Goal: Transaction & Acquisition: Purchase product/service

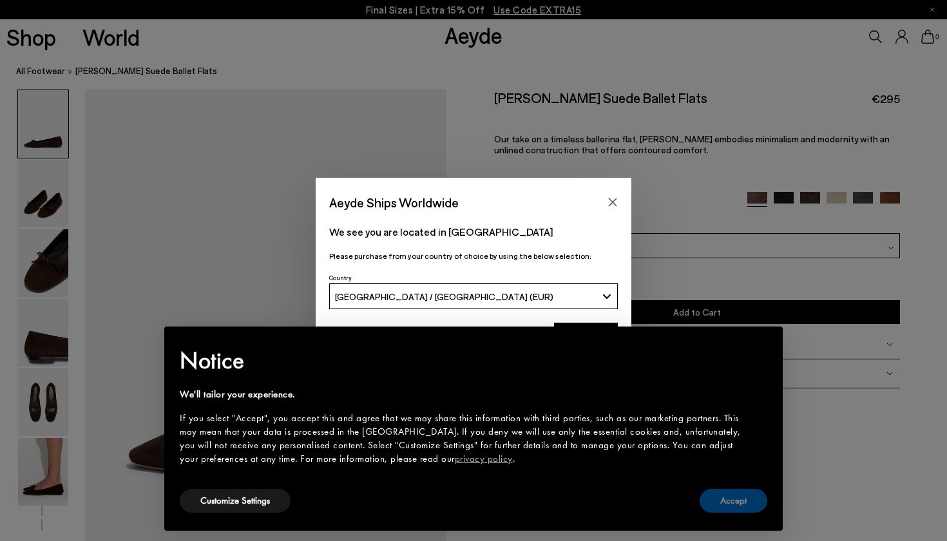
click at [720, 498] on button "Accept" at bounding box center [734, 501] width 68 height 24
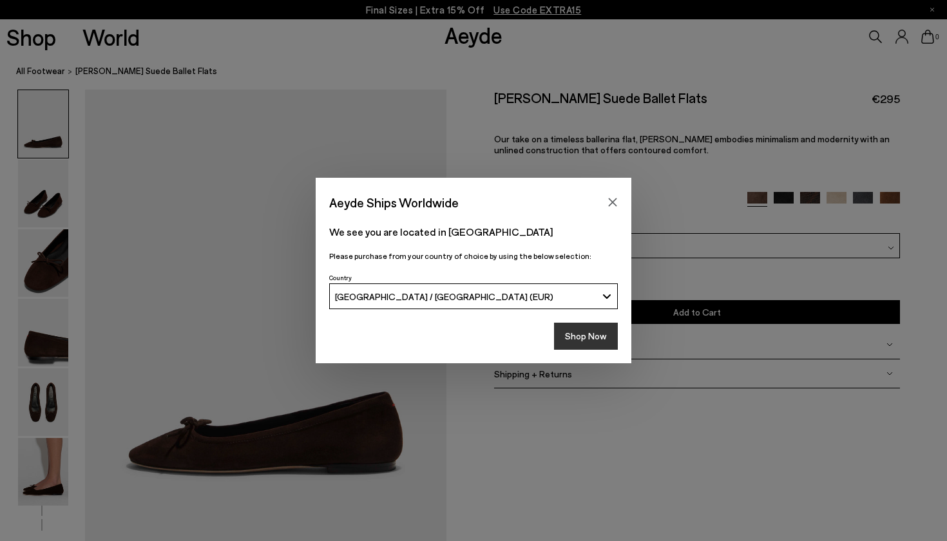
click at [572, 333] on button "Shop Now" at bounding box center [586, 336] width 64 height 27
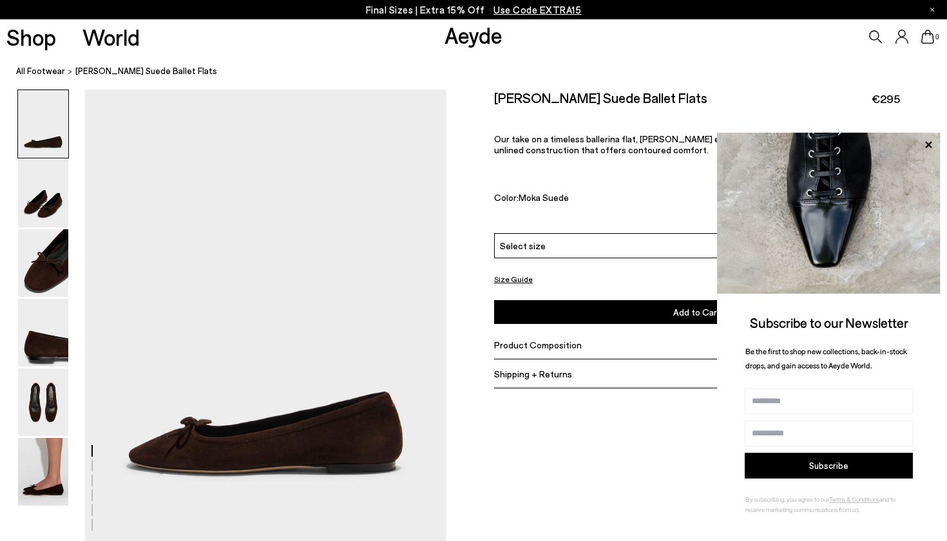
click at [606, 351] on div "Size Guide Shoes Belt Our shoes come in European sizing. The easiest way to mea…" at bounding box center [696, 248] width 501 height 316
click at [932, 143] on icon at bounding box center [928, 145] width 17 height 17
click at [930, 144] on icon at bounding box center [928, 144] width 6 height 6
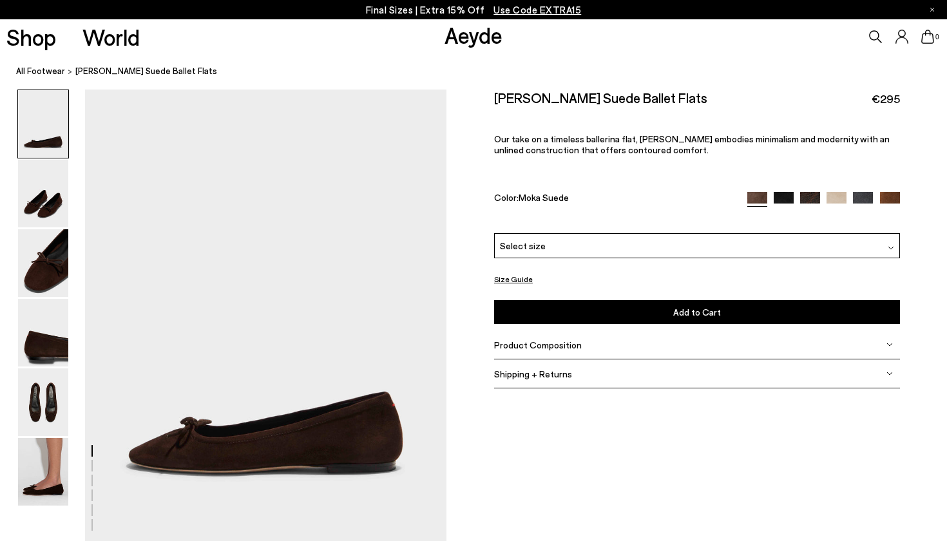
click at [865, 192] on img at bounding box center [863, 202] width 20 height 20
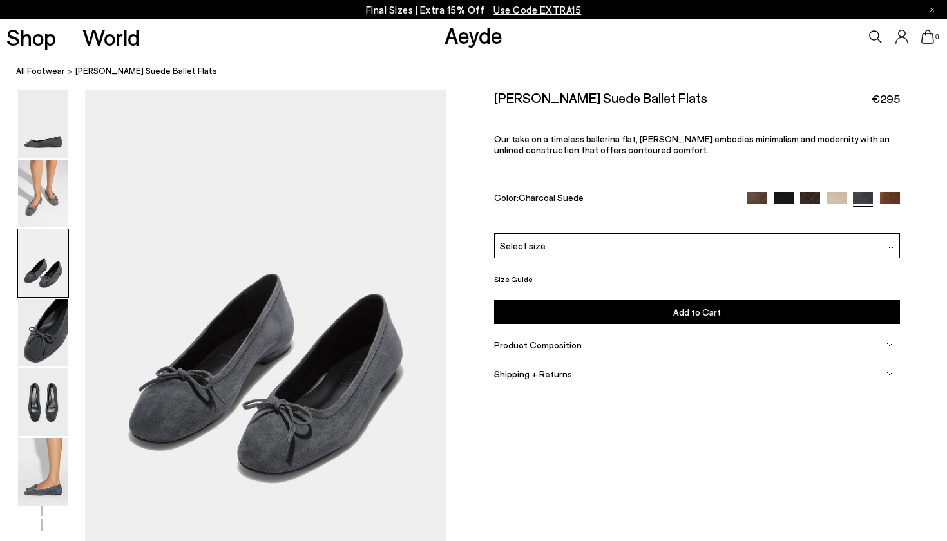
scroll to position [963, 0]
click at [780, 192] on img at bounding box center [784, 202] width 20 height 20
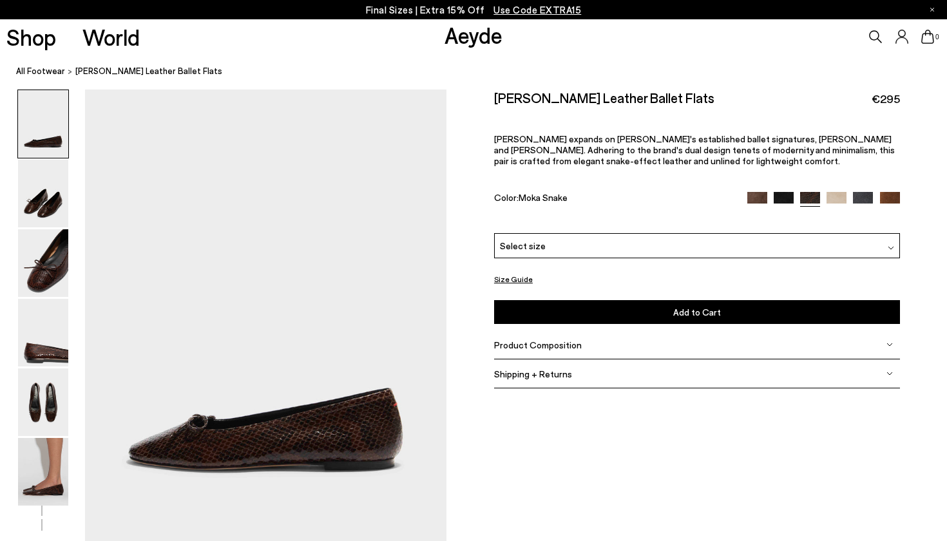
click at [760, 169] on div "Delfina Leather Ballet Flats €295 Delfina expands on Aeyde's established ballet…" at bounding box center [697, 162] width 406 height 144
click at [760, 192] on img at bounding box center [757, 202] width 20 height 20
